Goal: Information Seeking & Learning: Learn about a topic

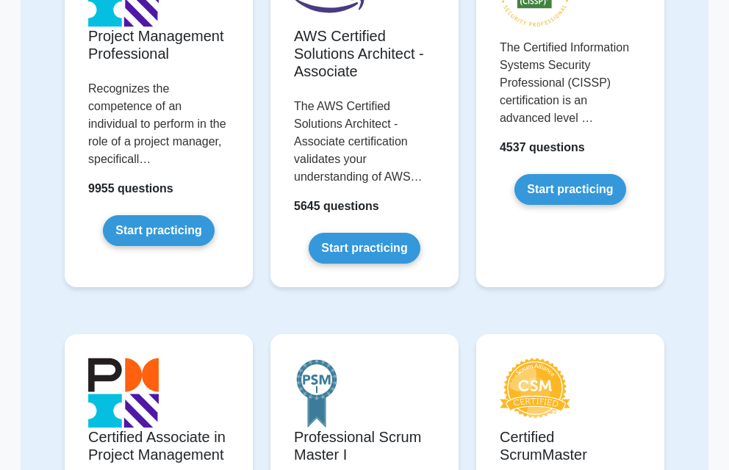
scroll to position [198, 0]
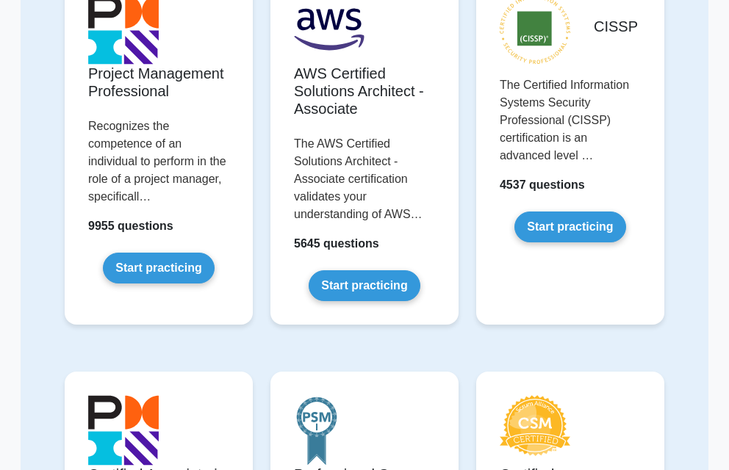
drag, startPoint x: 733, startPoint y: 142, endPoint x: 725, endPoint y: 41, distance: 101.1
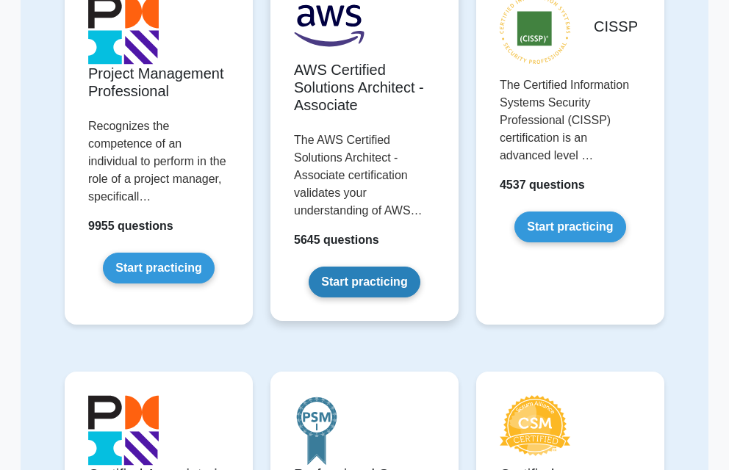
click at [399, 290] on link "Start practicing" at bounding box center [364, 282] width 111 height 31
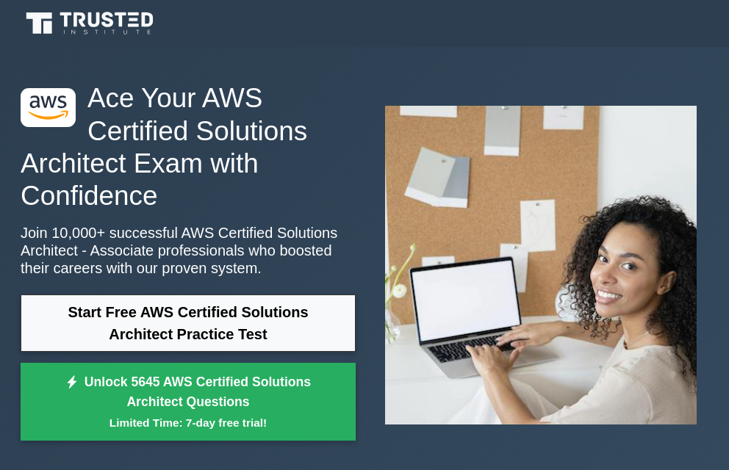
click at [531, 447] on div ".st0{fill:#252F3E;} .st1{fill-rule:evenodd;clip-rule:evenodd;fill:#FF9900;} Ace…" at bounding box center [364, 265] width 705 height 437
drag, startPoint x: 728, startPoint y: 190, endPoint x: 727, endPoint y: 180, distance: 9.7
click at [728, 184] on div ".st0{fill:#252F3E;} .st1{fill-rule:evenodd;clip-rule:evenodd;fill:#FF9900;} Ace…" at bounding box center [364, 265] width 729 height 437
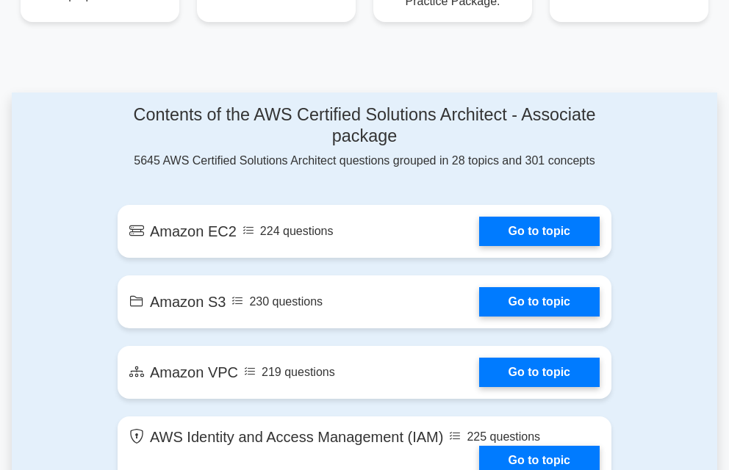
scroll to position [823, 0]
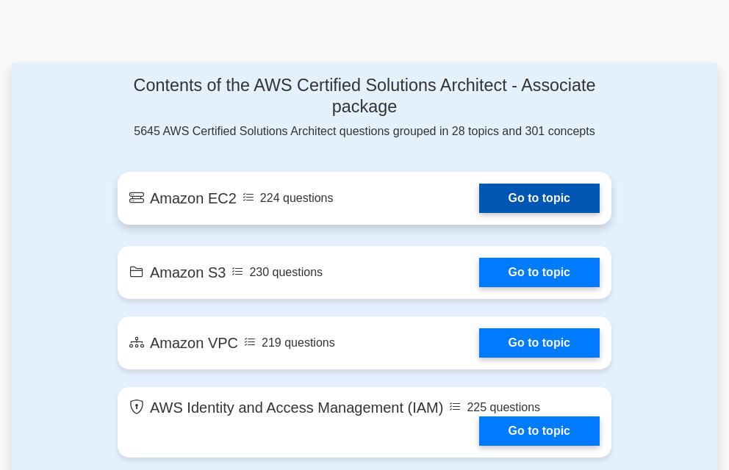
click at [479, 198] on link "Go to topic" at bounding box center [539, 198] width 121 height 29
click at [479, 186] on link "Go to topic" at bounding box center [539, 198] width 121 height 29
click at [525, 184] on link "Go to topic" at bounding box center [539, 198] width 121 height 29
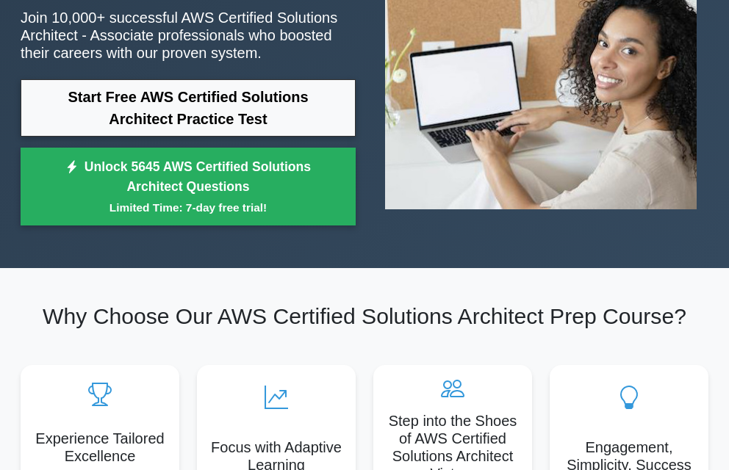
scroll to position [182, 0]
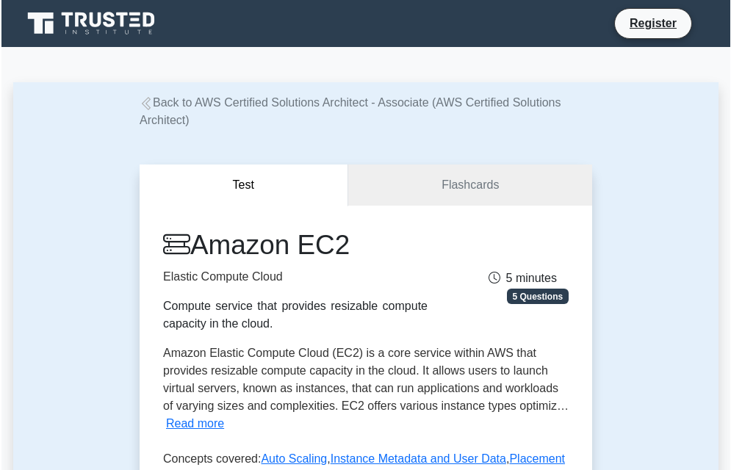
scroll to position [412, 0]
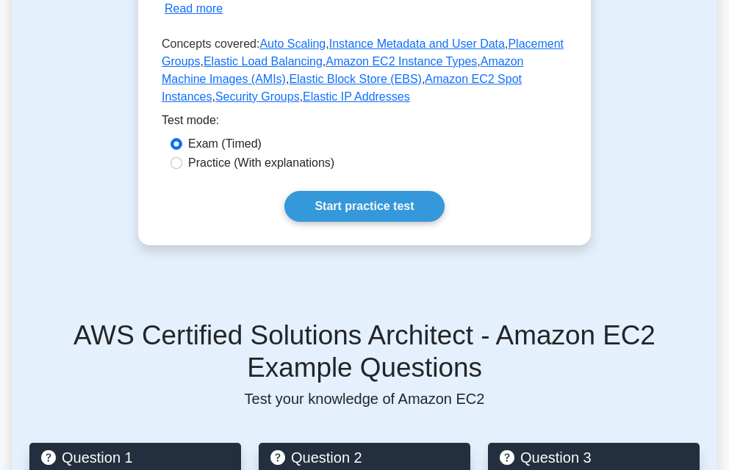
click at [192, 157] on label "Practice (With explanations)" at bounding box center [261, 163] width 146 height 18
click at [182, 157] on input "Practice (With explanations)" at bounding box center [176, 163] width 12 height 12
radio input "true"
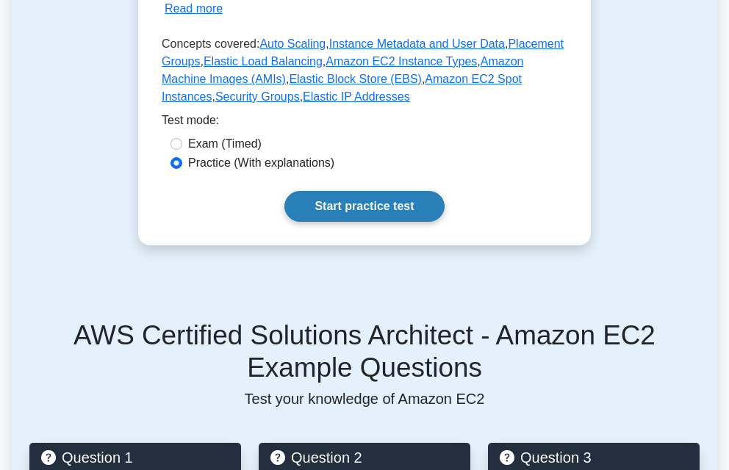
click at [400, 195] on link "Start practice test" at bounding box center [363, 206] width 159 height 31
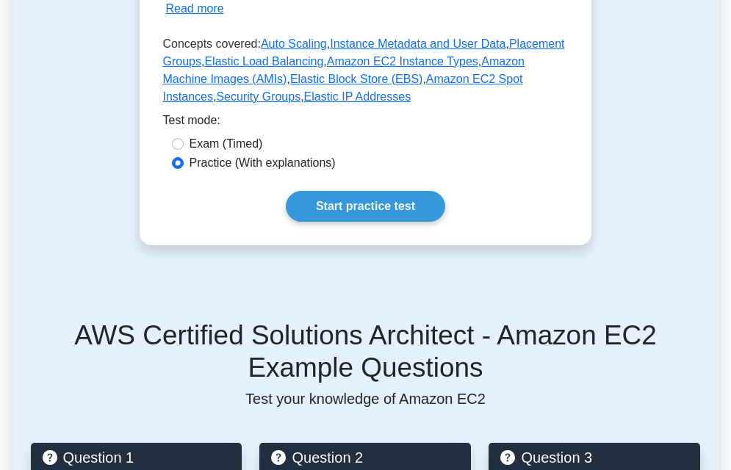
click at [223, 146] on label "Exam (Timed)" at bounding box center [226, 144] width 73 height 18
click at [184, 146] on input "Exam (Timed)" at bounding box center [178, 144] width 12 height 12
radio input "true"
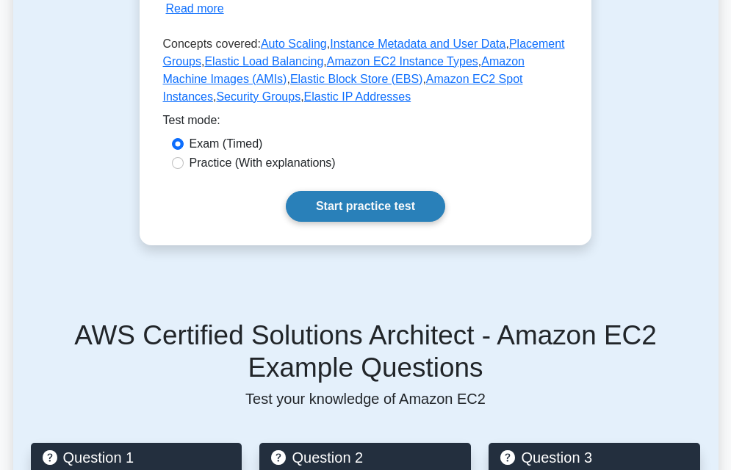
click at [348, 209] on link "Start practice test" at bounding box center [365, 206] width 159 height 31
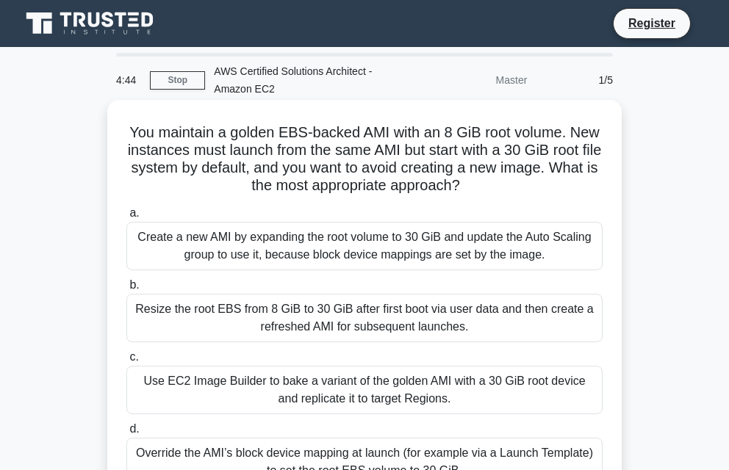
click at [317, 255] on div "Create a new AMI by expanding the root volume to 30 GiB and update the Auto Sca…" at bounding box center [364, 246] width 476 height 49
click at [126, 218] on input "a. Create a new AMI by expanding the root volume to 30 GiB and update the Auto …" at bounding box center [126, 214] width 0 height 10
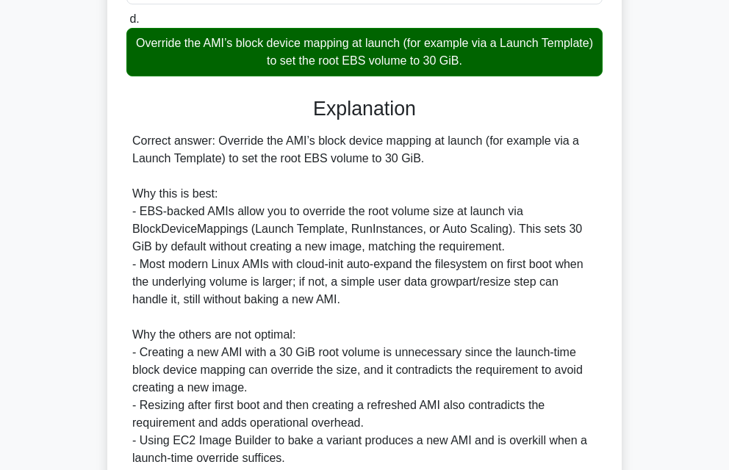
click at [501, 54] on div "Override the AMI’s block device mapping at launch (for example via a Launch Tem…" at bounding box center [364, 52] width 476 height 49
click at [402, 158] on div "Correct answer: Override the AMI’s block device mapping at launch (for example …" at bounding box center [364, 299] width 464 height 335
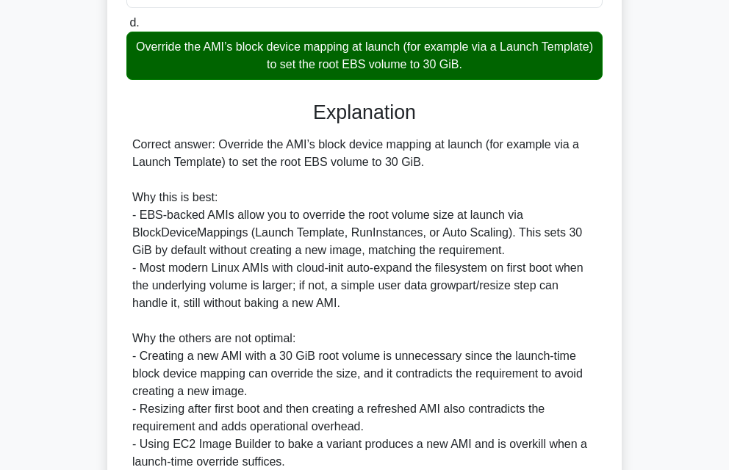
scroll to position [0, 0]
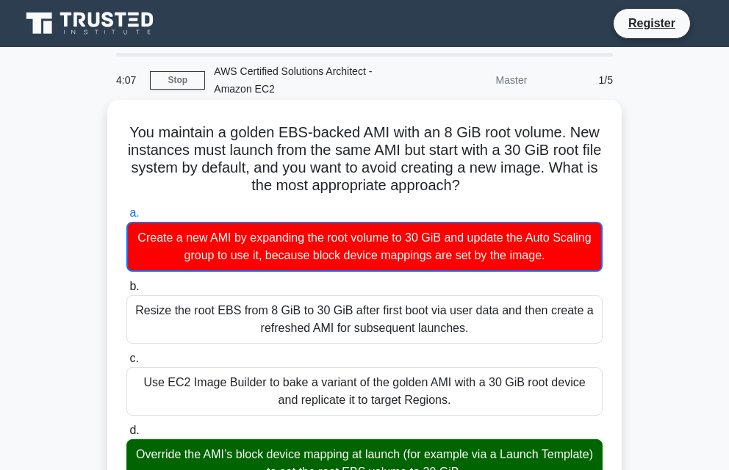
click at [578, 458] on div "Override the AMI’s block device mapping at launch (for example via a Launch Tem…" at bounding box center [364, 463] width 476 height 49
click at [126, 436] on input "d. Override the AMI’s block device mapping at launch (for example via a Launch …" at bounding box center [126, 431] width 0 height 10
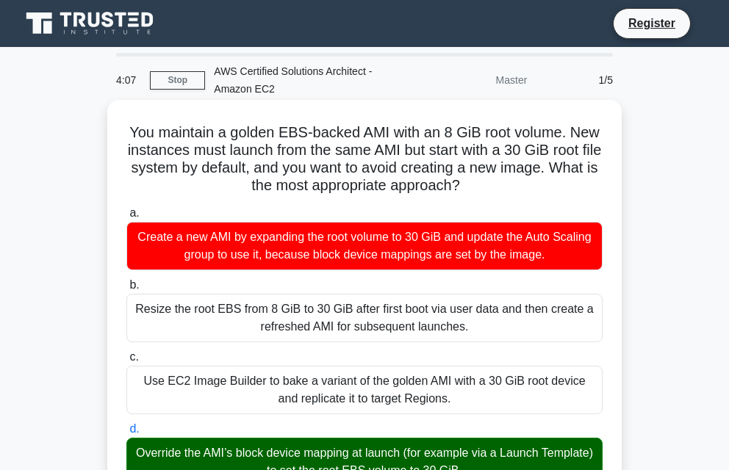
click at [580, 449] on div "Override the AMI’s block device mapping at launch (for example via a Launch Tem…" at bounding box center [364, 462] width 476 height 49
click at [126, 434] on input "d. Override the AMI’s block device mapping at launch (for example via a Launch …" at bounding box center [126, 430] width 0 height 10
click at [580, 449] on div "Override the AMI’s block device mapping at launch (for example via a Launch Tem…" at bounding box center [364, 462] width 476 height 49
click at [126, 434] on input "d. Override the AMI’s block device mapping at launch (for example via a Launch …" at bounding box center [126, 430] width 0 height 10
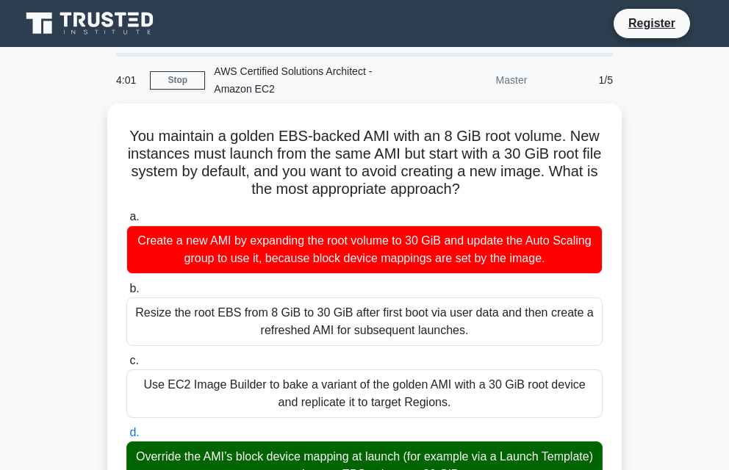
scroll to position [412, 0]
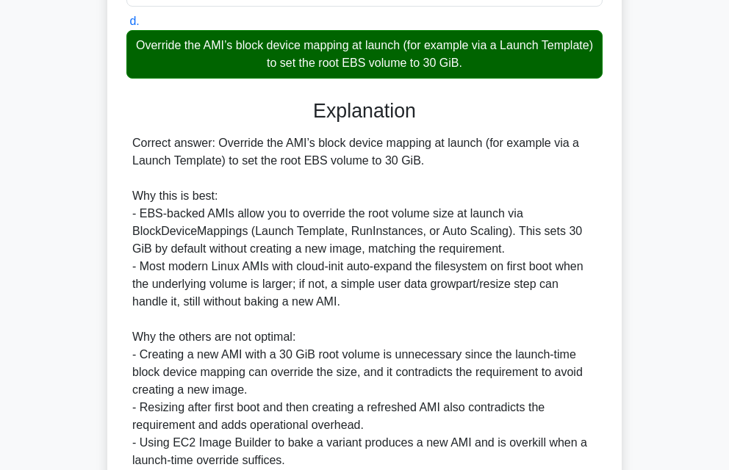
click at [727, 426] on main "3:58 Stop AWS Certified Solutions Architect - Amazon EC2 Master 1/5 You maintai…" at bounding box center [364, 117] width 729 height 963
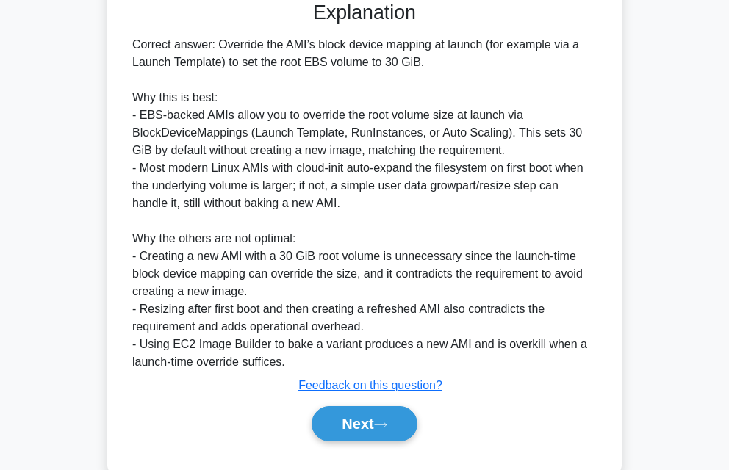
scroll to position [542, 0]
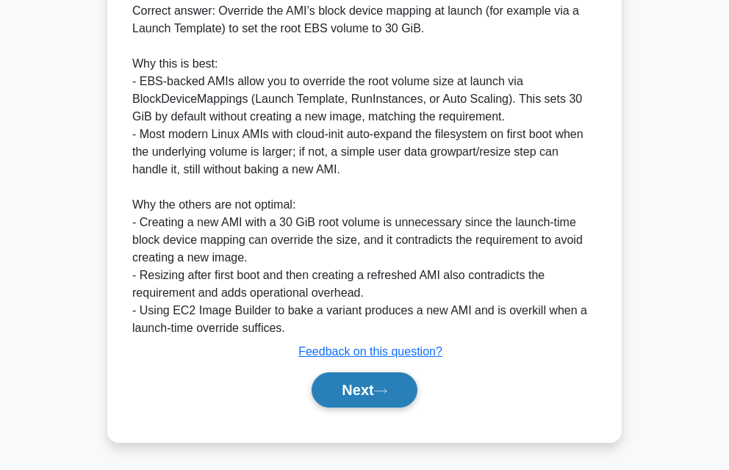
click at [394, 377] on button "Next" at bounding box center [364, 390] width 105 height 35
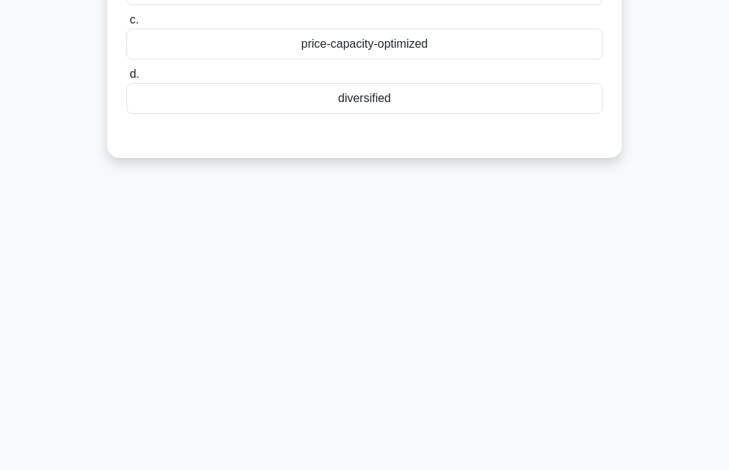
scroll to position [0, 0]
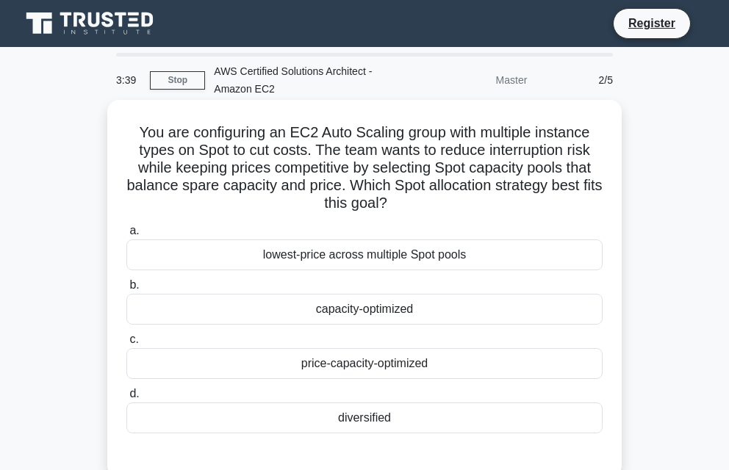
click at [495, 305] on div "capacity-optimized" at bounding box center [364, 309] width 476 height 31
click at [126, 290] on input "b. capacity-optimized" at bounding box center [126, 286] width 0 height 10
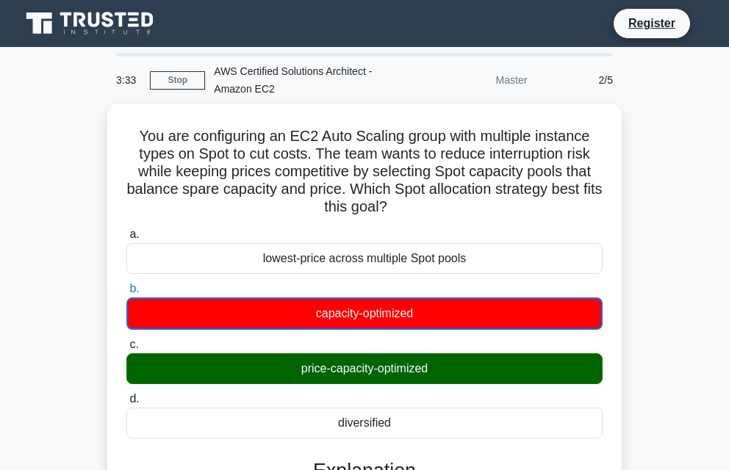
scroll to position [402, 0]
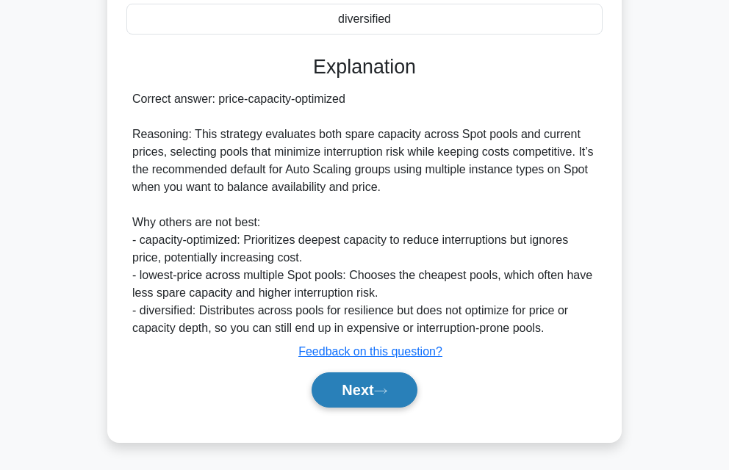
click at [320, 376] on button "Next" at bounding box center [364, 390] width 105 height 35
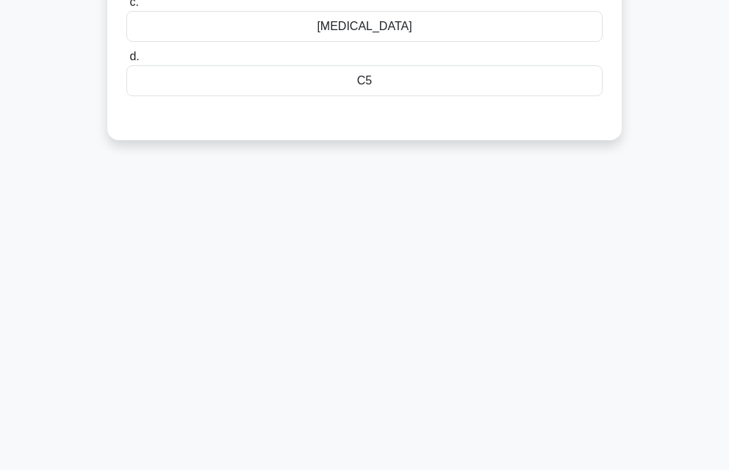
scroll to position [0, 0]
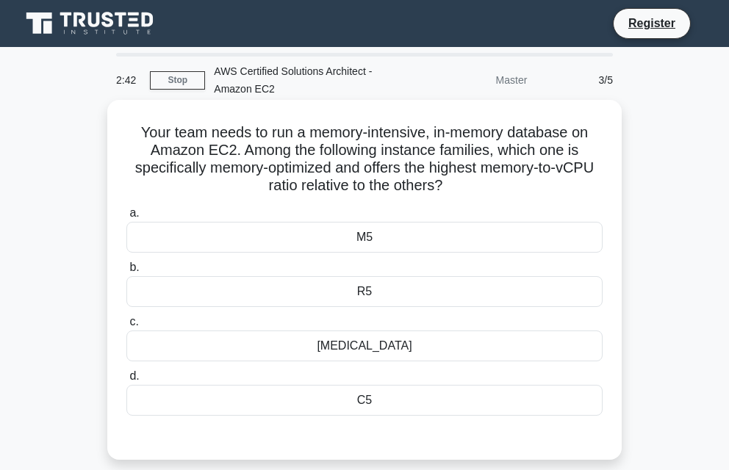
click at [387, 340] on div "T3" at bounding box center [364, 346] width 476 height 31
click at [126, 327] on input "c. T3" at bounding box center [126, 322] width 0 height 10
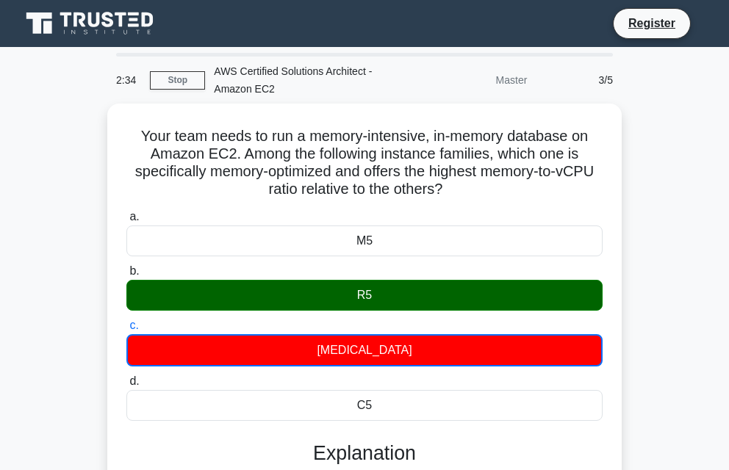
scroll to position [323, 0]
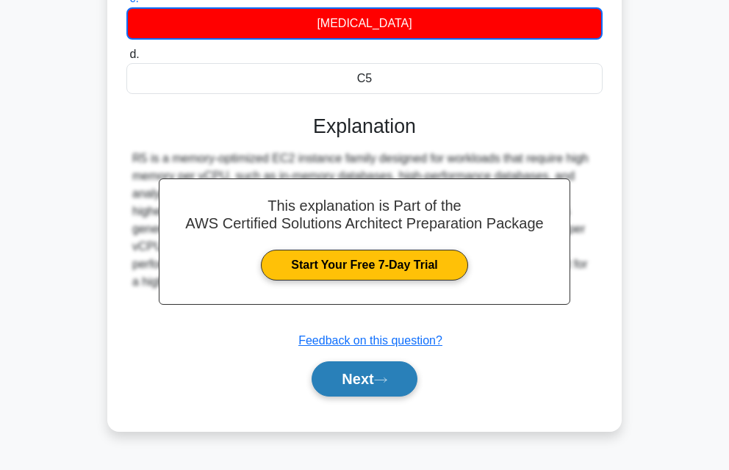
click at [384, 370] on button "Next" at bounding box center [364, 379] width 105 height 35
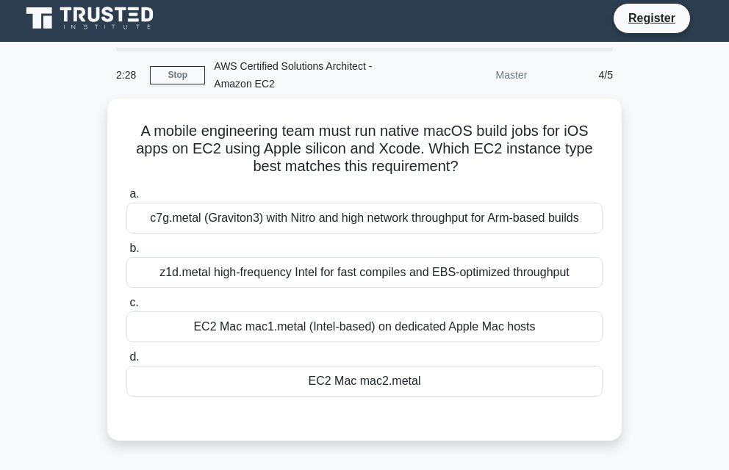
scroll to position [0, 0]
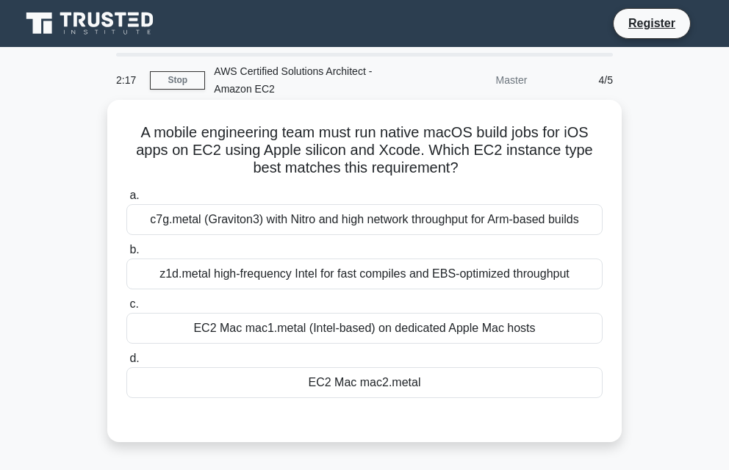
click at [393, 320] on div "EC2 Mac mac1.metal (Intel-based) on dedicated Apple Mac hosts" at bounding box center [364, 328] width 476 height 31
click at [126, 309] on input "c. EC2 Mac mac1.metal (Intel-based) on dedicated Apple Mac hosts" at bounding box center [126, 305] width 0 height 10
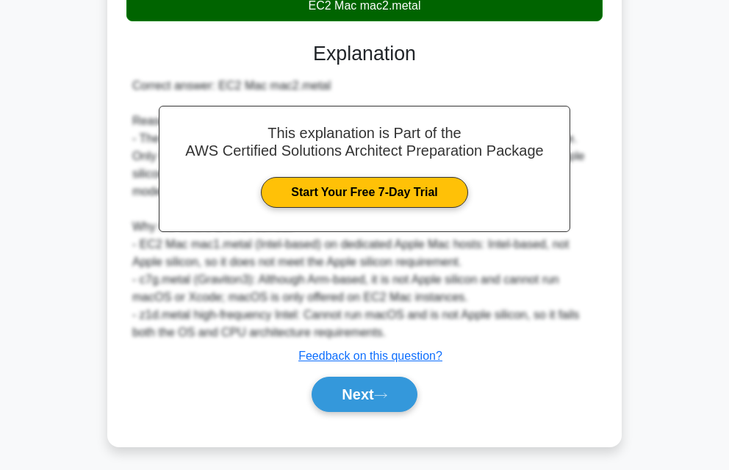
scroll to position [384, 0]
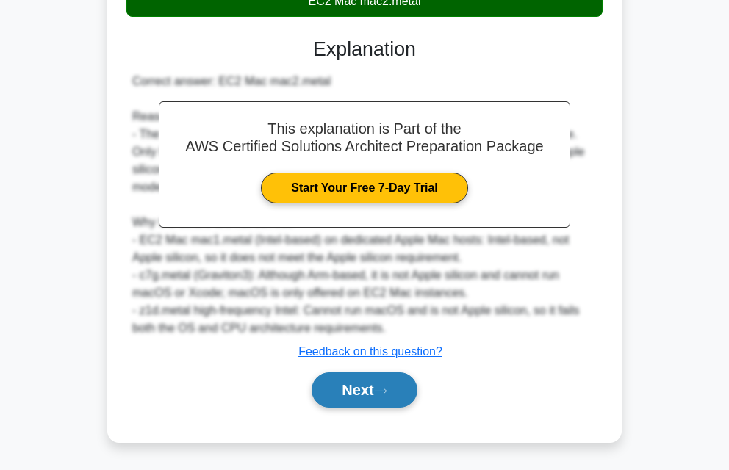
click at [392, 378] on button "Next" at bounding box center [364, 390] width 105 height 35
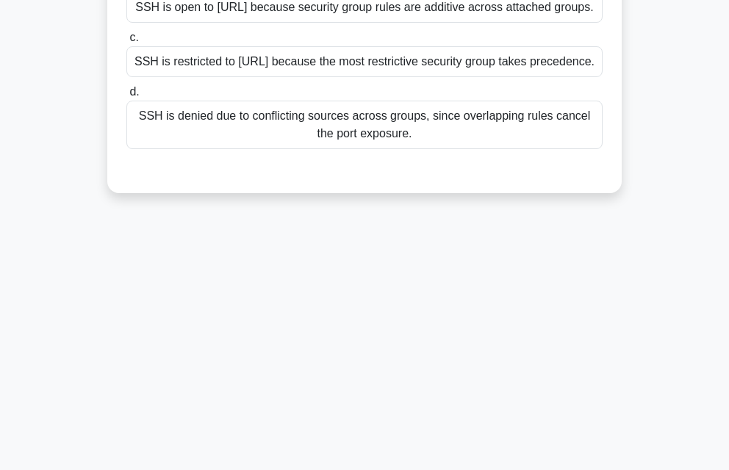
scroll to position [0, 0]
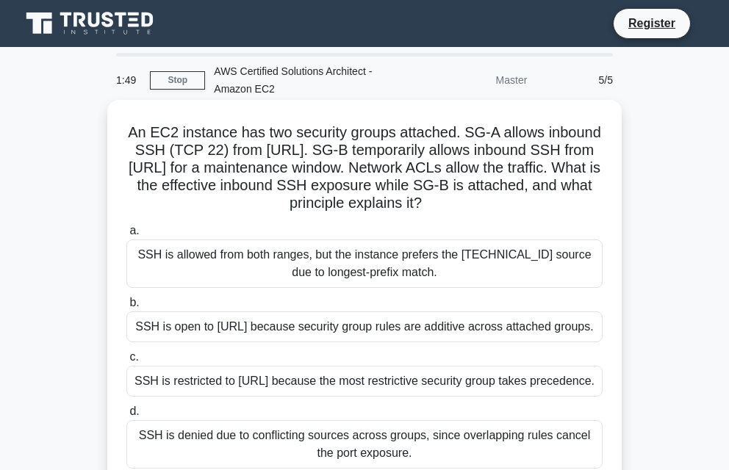
click at [582, 334] on div "SSH is open to 0.0.0.0/0 because security group rules are additive across attac…" at bounding box center [364, 327] width 476 height 31
click at [126, 308] on input "b. SSH is open to 0.0.0.0/0 because security group rules are additive across at…" at bounding box center [126, 303] width 0 height 10
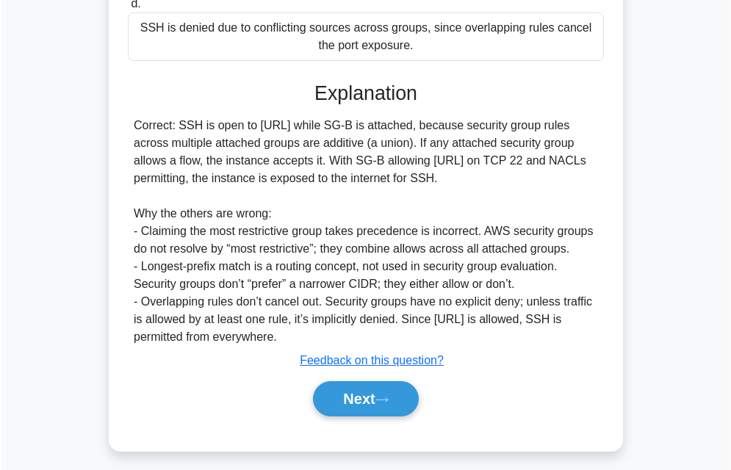
scroll to position [453, 0]
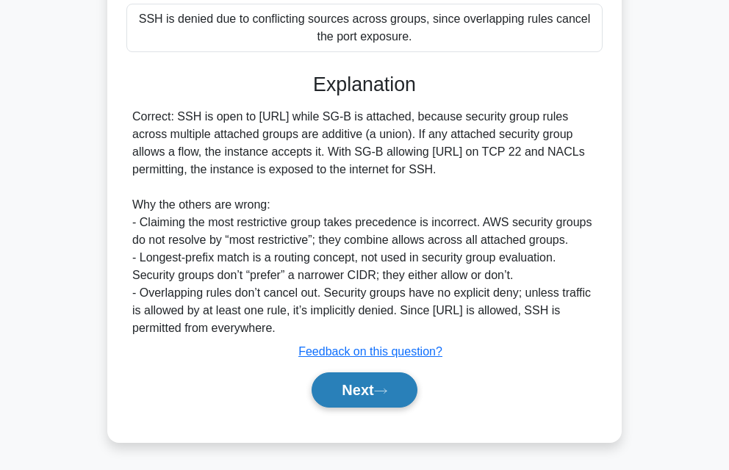
click at [384, 381] on button "Next" at bounding box center [364, 390] width 105 height 35
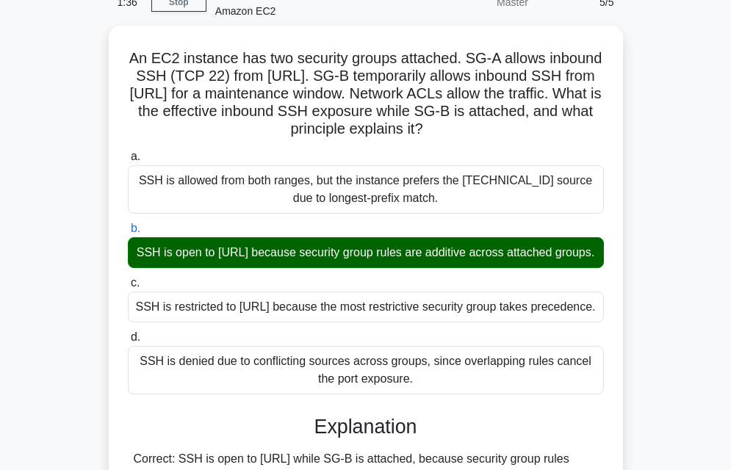
scroll to position [42, 0]
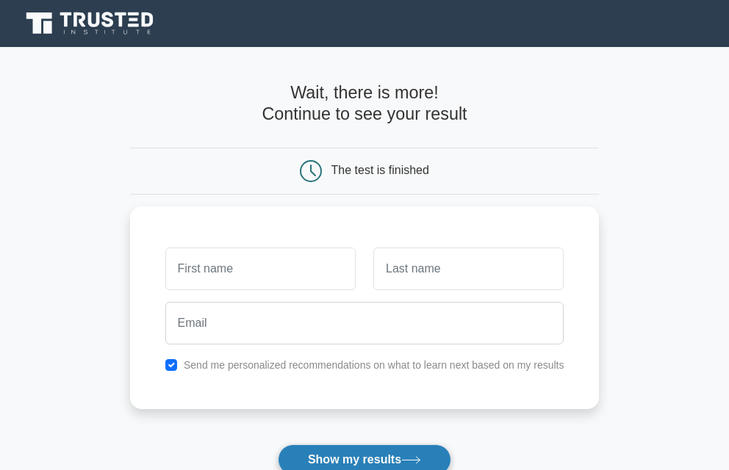
click at [387, 454] on button "Show my results" at bounding box center [364, 460] width 173 height 31
click at [389, 453] on button "Show my results" at bounding box center [364, 460] width 173 height 31
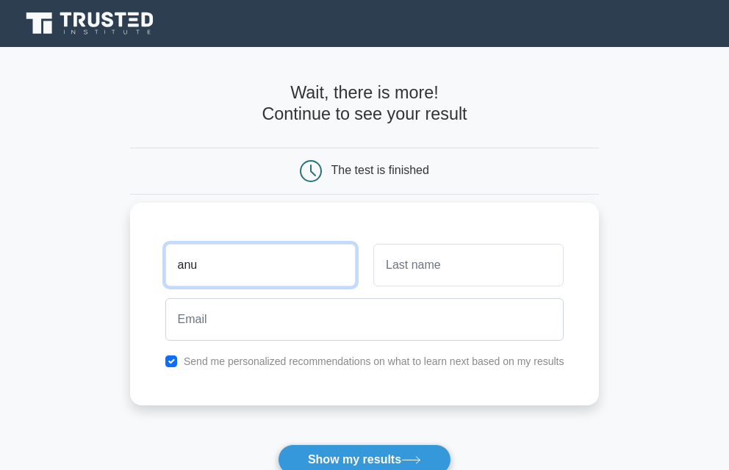
type input "anu"
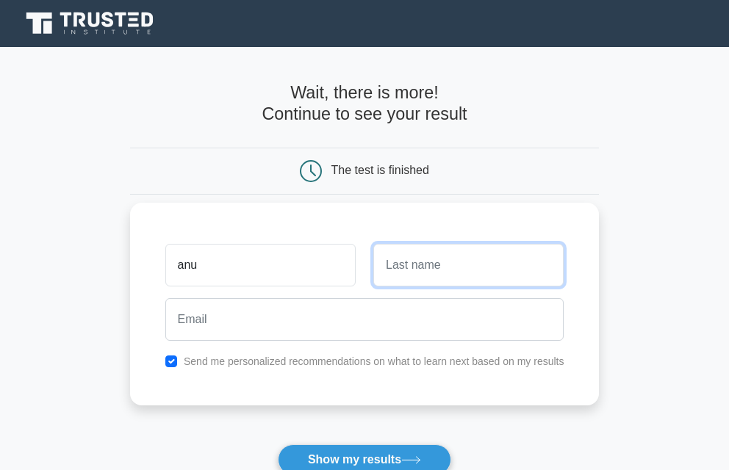
click at [406, 251] on input "text" at bounding box center [468, 265] width 190 height 43
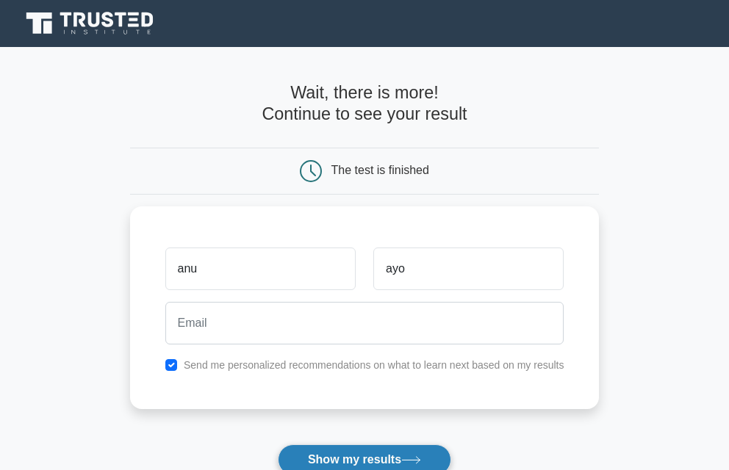
click at [345, 458] on button "Show my results" at bounding box center [364, 460] width 173 height 31
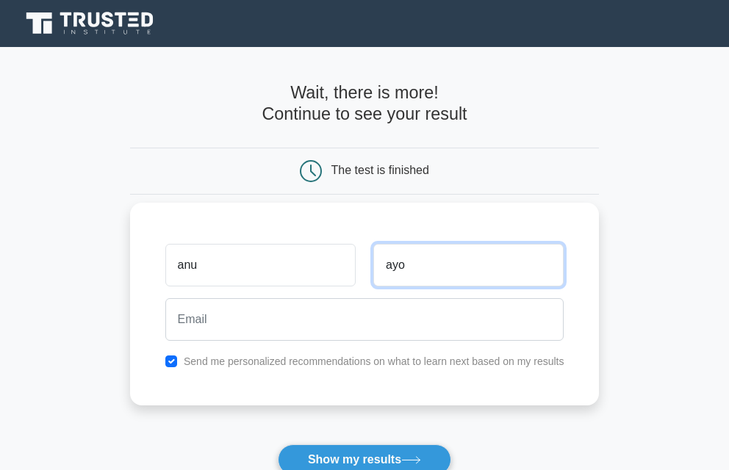
click at [409, 256] on input "ayo" at bounding box center [468, 265] width 190 height 43
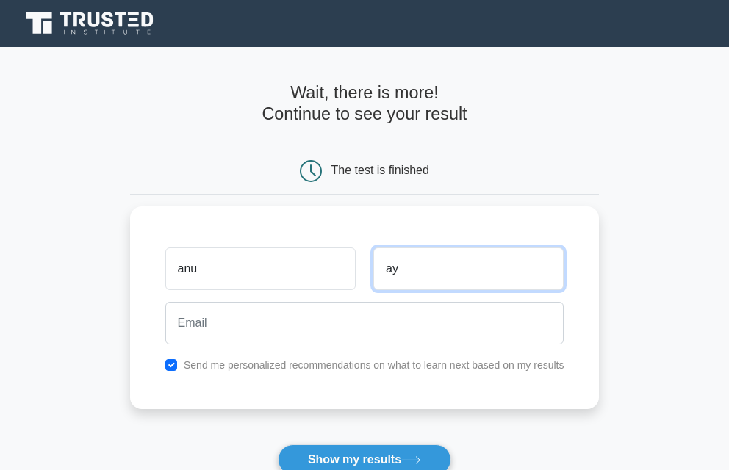
type input "a"
drag, startPoint x: 68, startPoint y: 157, endPoint x: 236, endPoint y: 113, distance: 173.8
click at [240, 93] on main "Wait, there is more! Continue to see your result The test is finished anu" at bounding box center [364, 311] width 729 height 528
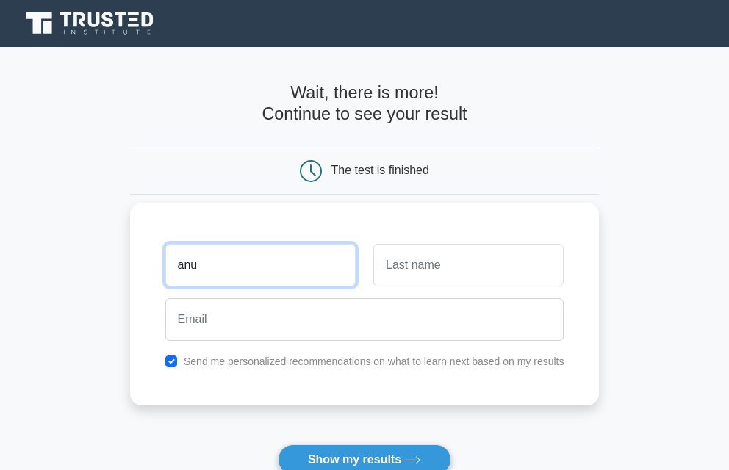
click at [212, 248] on input "anu" at bounding box center [260, 265] width 190 height 43
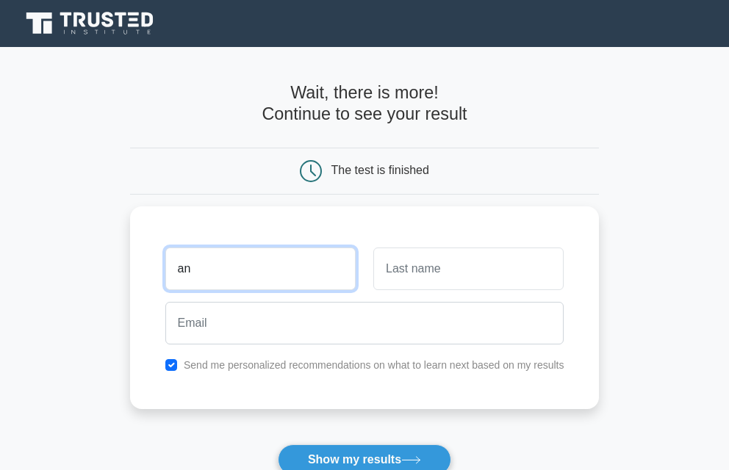
type input "a"
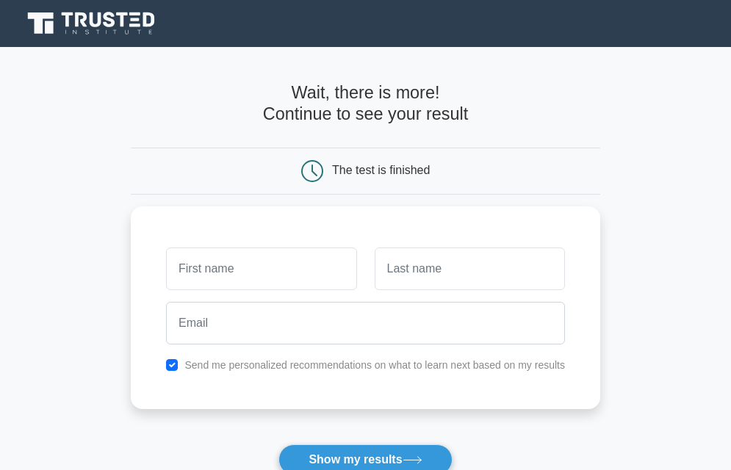
click at [140, 77] on div "Wait, there is more! Continue to see your result The test is finished" at bounding box center [366, 311] width 470 height 528
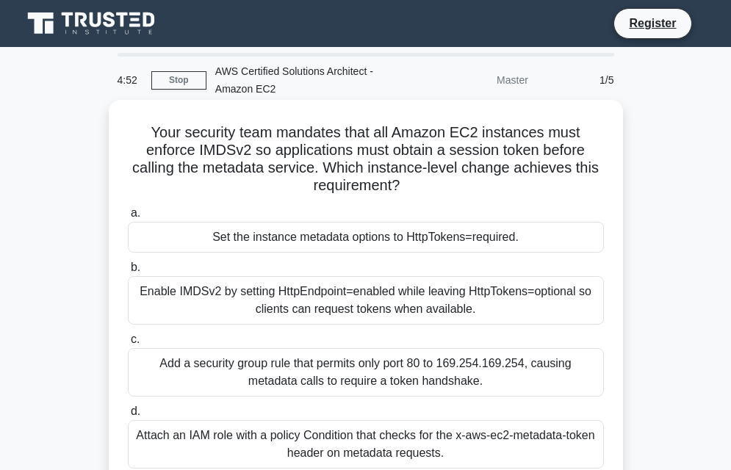
click at [198, 440] on div "Attach an IAM role with a policy Condition that checks for the x-aws-ec2-metada…" at bounding box center [366, 444] width 476 height 49
click at [128, 417] on input "d. Attach an IAM role with a policy Condition that checks for the x-aws-ec2-met…" at bounding box center [128, 412] width 0 height 10
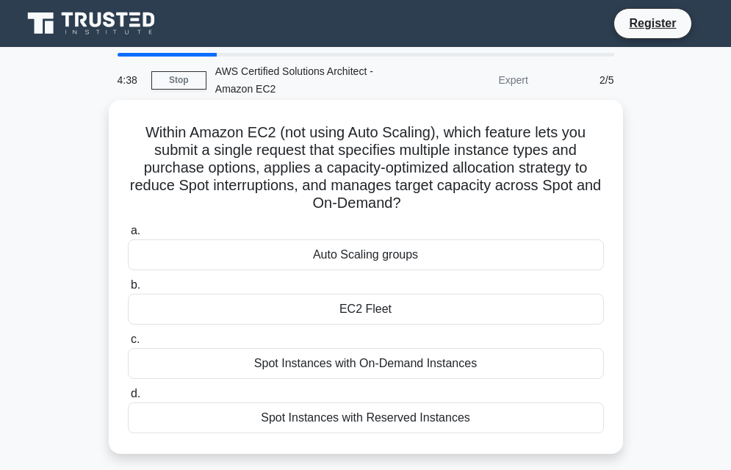
click at [218, 356] on div "Spot Instances with On-Demand Instances" at bounding box center [366, 363] width 476 height 31
click at [128, 345] on input "c. Spot Instances with On-Demand Instances" at bounding box center [128, 340] width 0 height 10
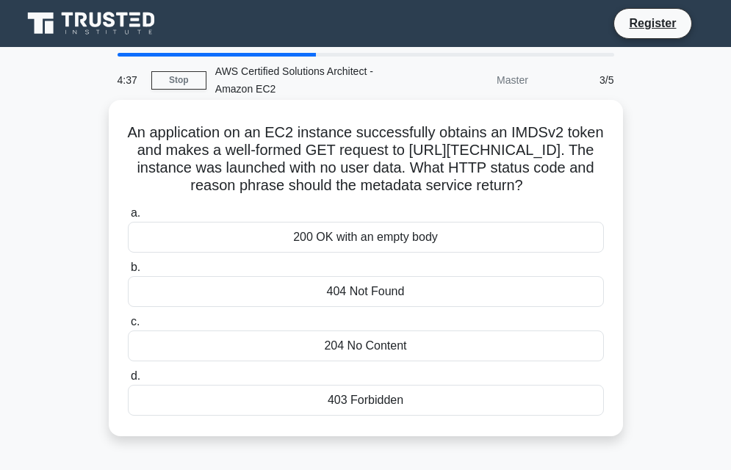
click at [217, 358] on div "204 No Content" at bounding box center [366, 346] width 476 height 31
click at [128, 327] on input "c. 204 No Content" at bounding box center [128, 322] width 0 height 10
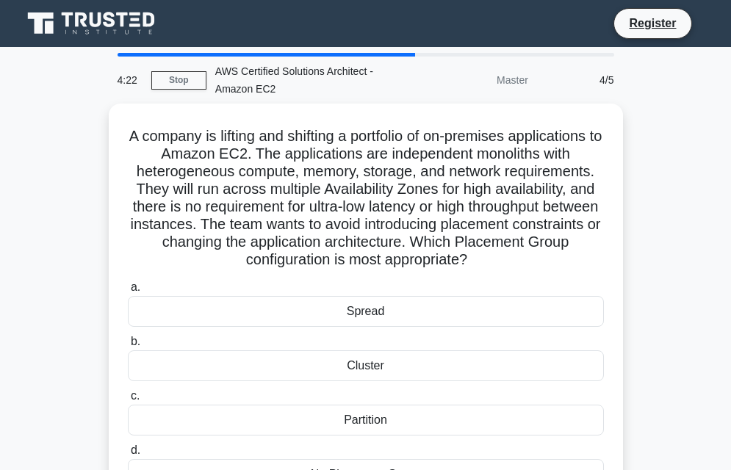
click at [730, 290] on main "4:22 Stop AWS Certified Solutions Architect - Amazon EC2 Master 4/5 A company i…" at bounding box center [365, 420] width 731 height 747
click at [730, 289] on main "4:21 Stop AWS Certified Solutions Architect - Amazon EC2 Master 4/5 A company i…" at bounding box center [365, 420] width 731 height 747
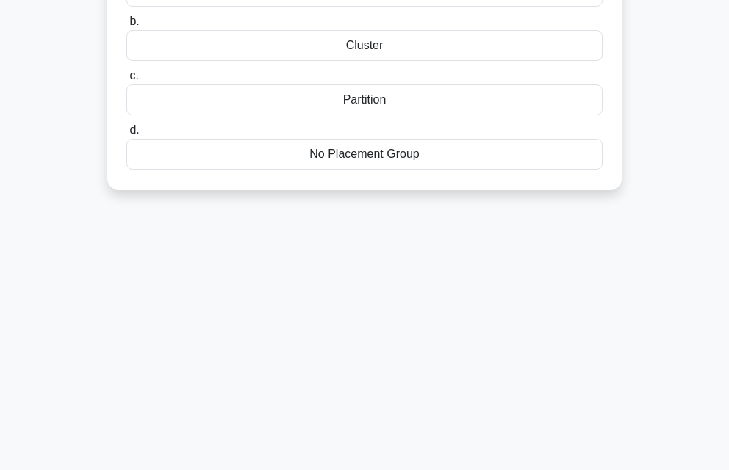
scroll to position [323, 0]
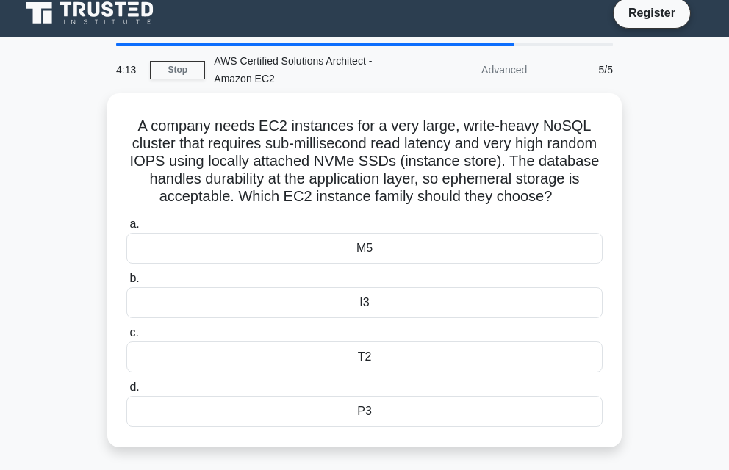
scroll to position [0, 0]
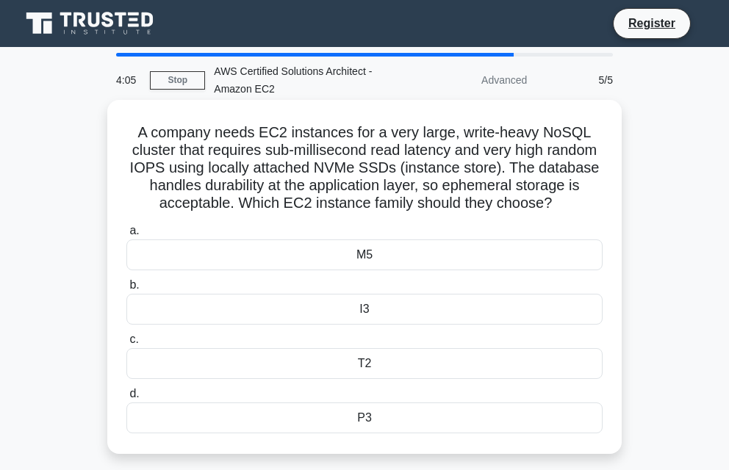
click at [241, 324] on div "I3" at bounding box center [364, 309] width 476 height 31
click at [126, 290] on input "b. I3" at bounding box center [126, 286] width 0 height 10
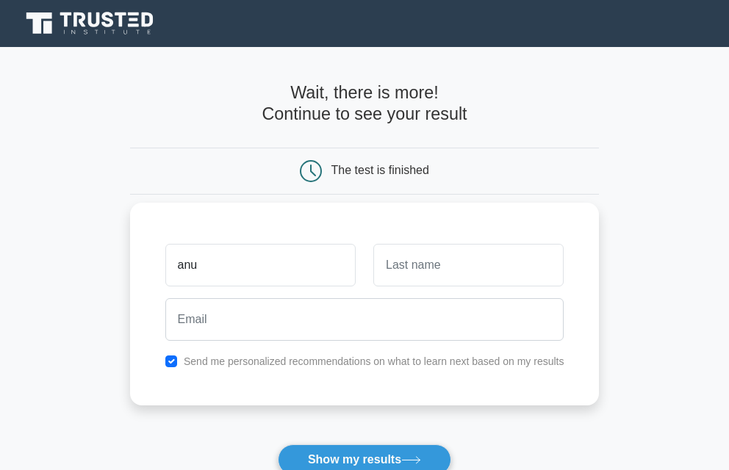
type input "anu"
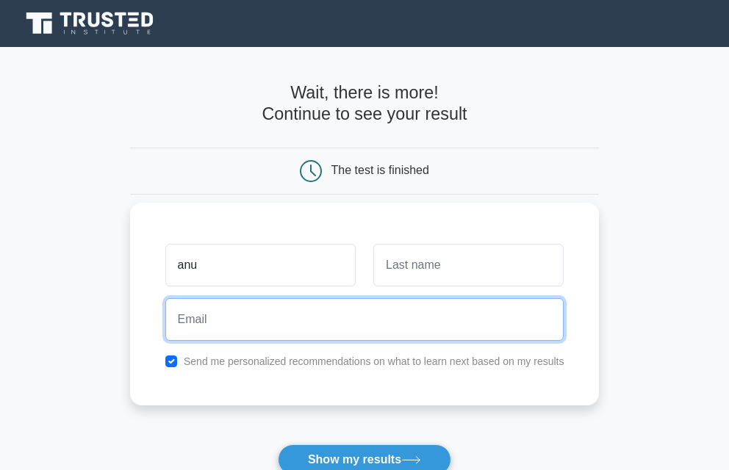
click at [393, 334] on input "email" at bounding box center [364, 319] width 399 height 43
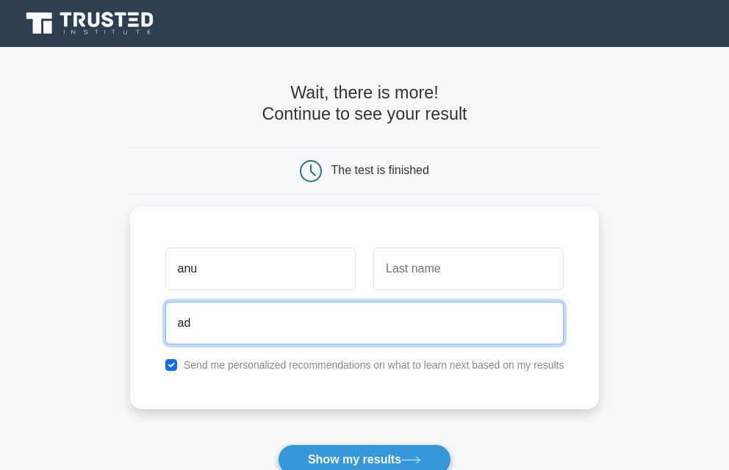
type input "a"
type input "72adeoye"
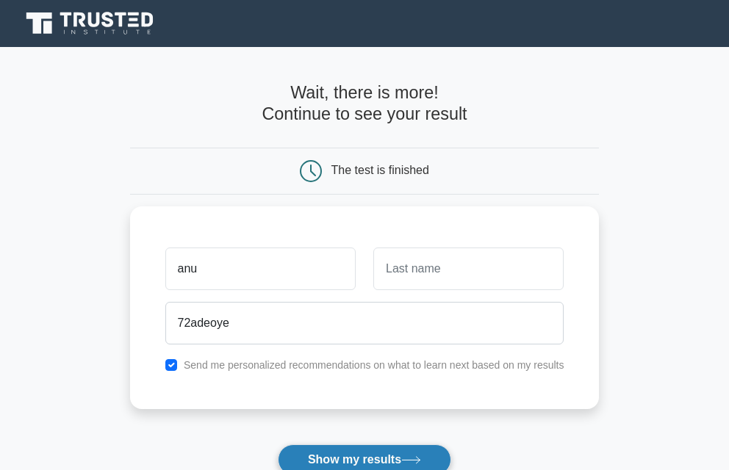
click at [313, 445] on form "Wait, there is more! Continue to see your result The test is finished anu 72ade…" at bounding box center [365, 310] width 470 height 457
click at [317, 459] on button "Show my results" at bounding box center [364, 460] width 173 height 31
type input "ayo"
click at [395, 450] on button "Show my results" at bounding box center [364, 460] width 173 height 31
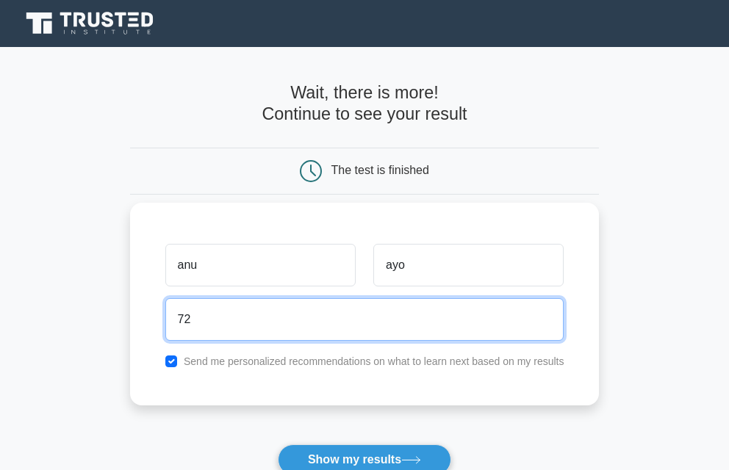
type input "7"
type input "iseoluwaadediran197"
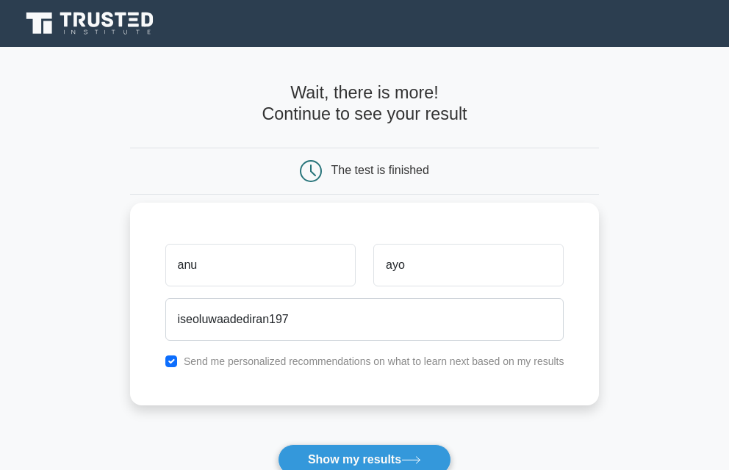
click at [425, 380] on div "[PERSON_NAME][GEOGRAPHIC_DATA] iseoluwaadediran197 Send me personalized recomme…" at bounding box center [365, 304] width 470 height 203
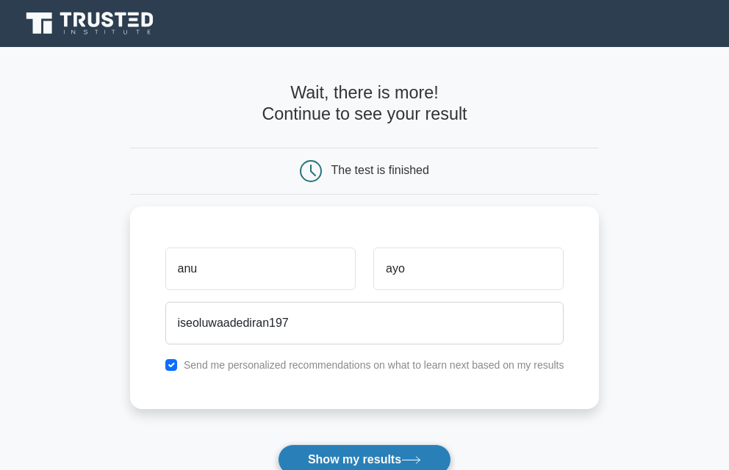
click at [326, 466] on button "Show my results" at bounding box center [364, 460] width 173 height 31
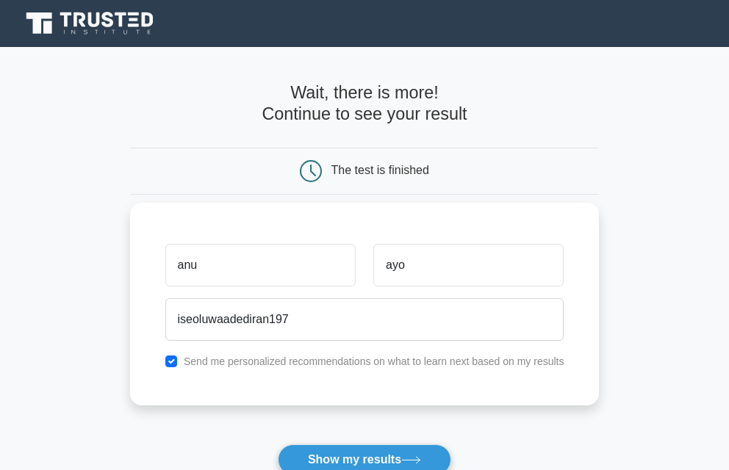
click at [368, 367] on label "Send me personalized recommendations on what to learn next based on my results" at bounding box center [374, 362] width 381 height 12
